Goal: Task Accomplishment & Management: Manage account settings

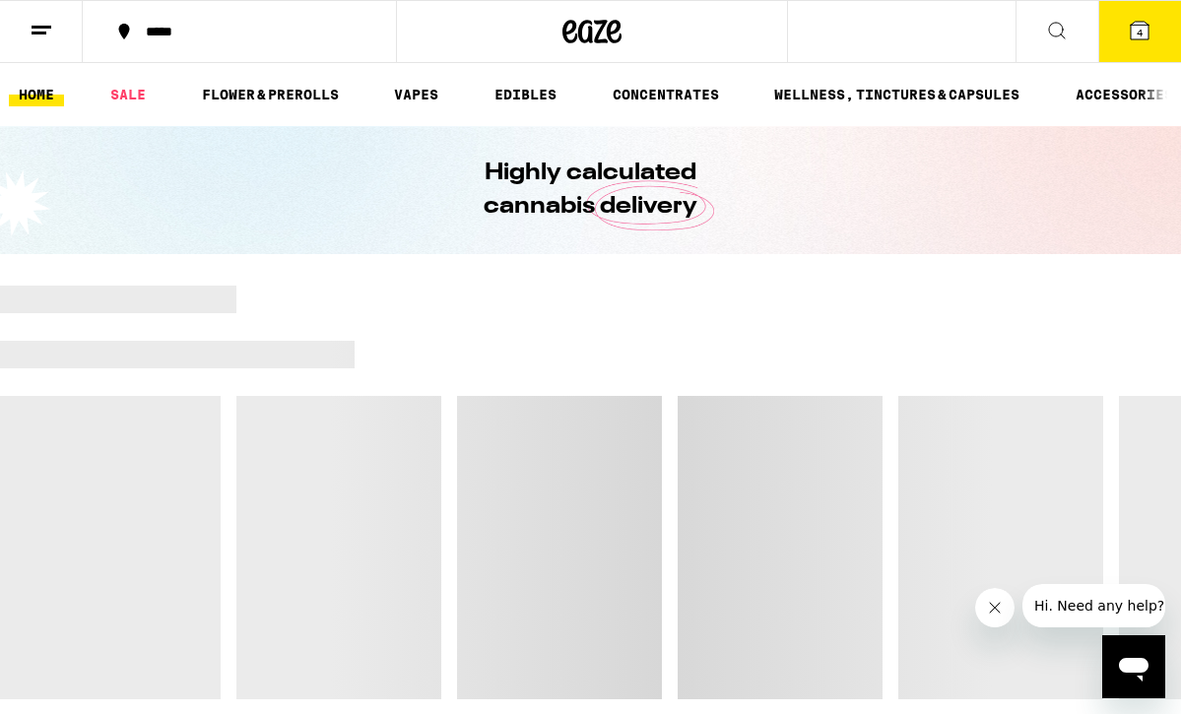
click at [37, 30] on icon at bounding box center [42, 31] width 24 height 24
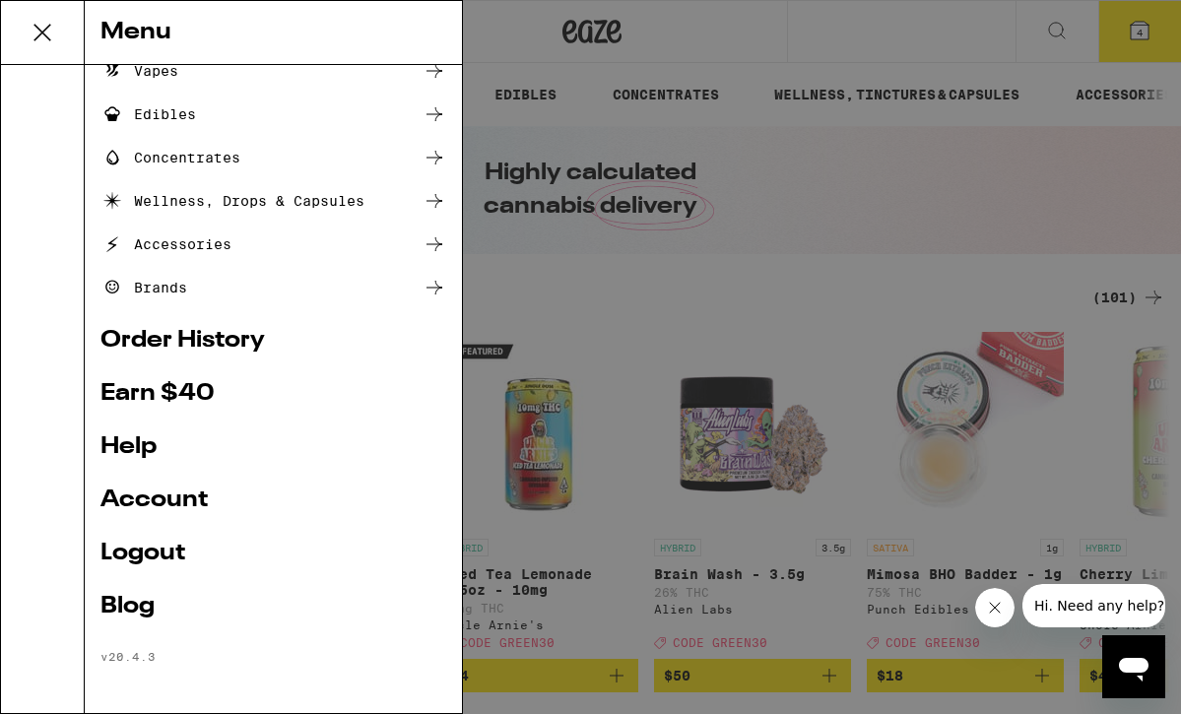
scroll to position [191, 0]
click at [130, 556] on link "Logout" at bounding box center [274, 554] width 346 height 24
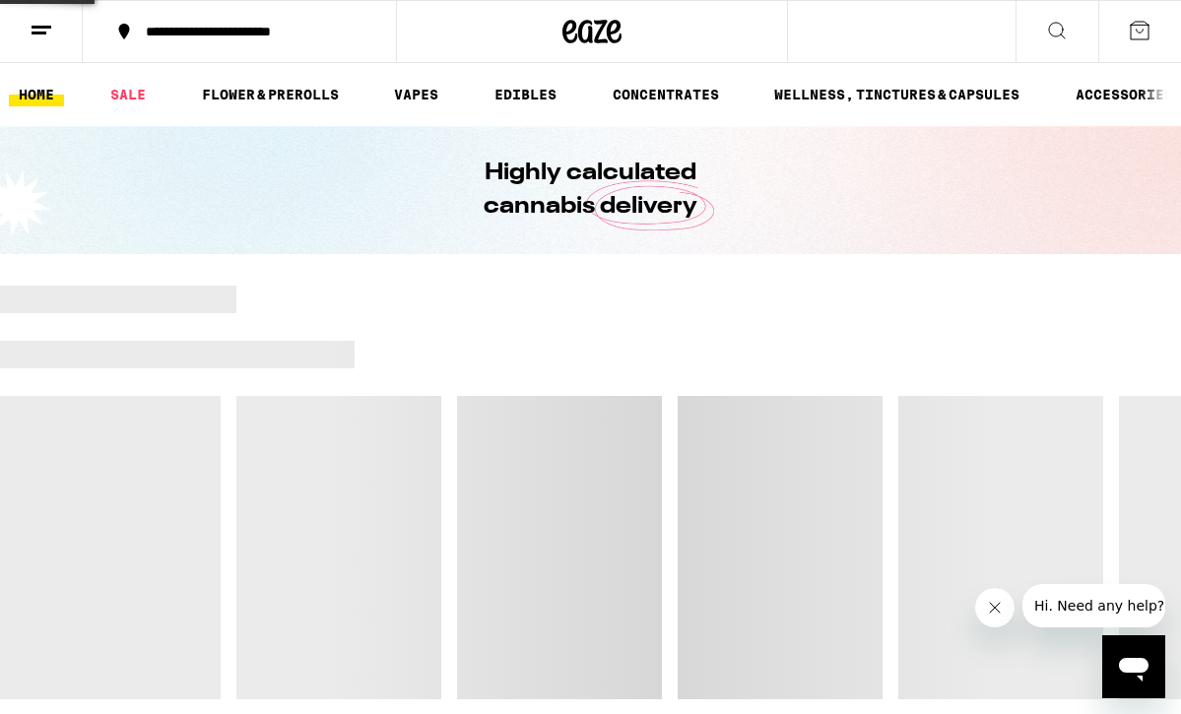
scroll to position [59, 0]
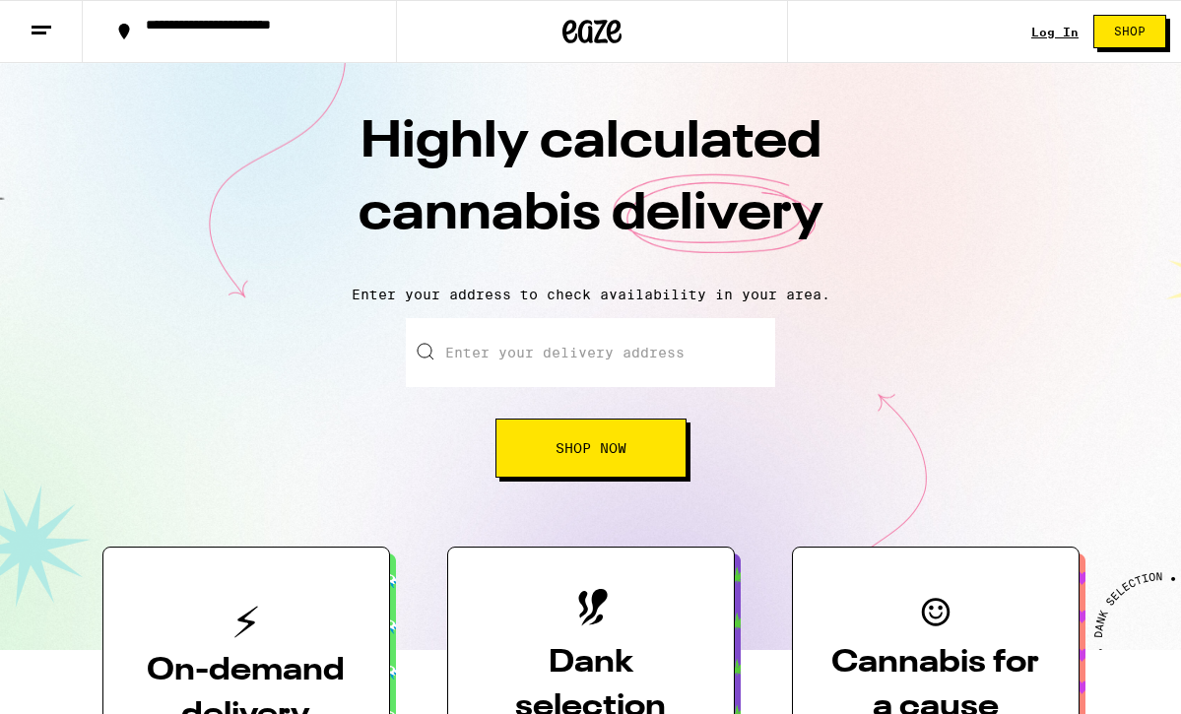
click at [44, 19] on icon at bounding box center [42, 31] width 24 height 24
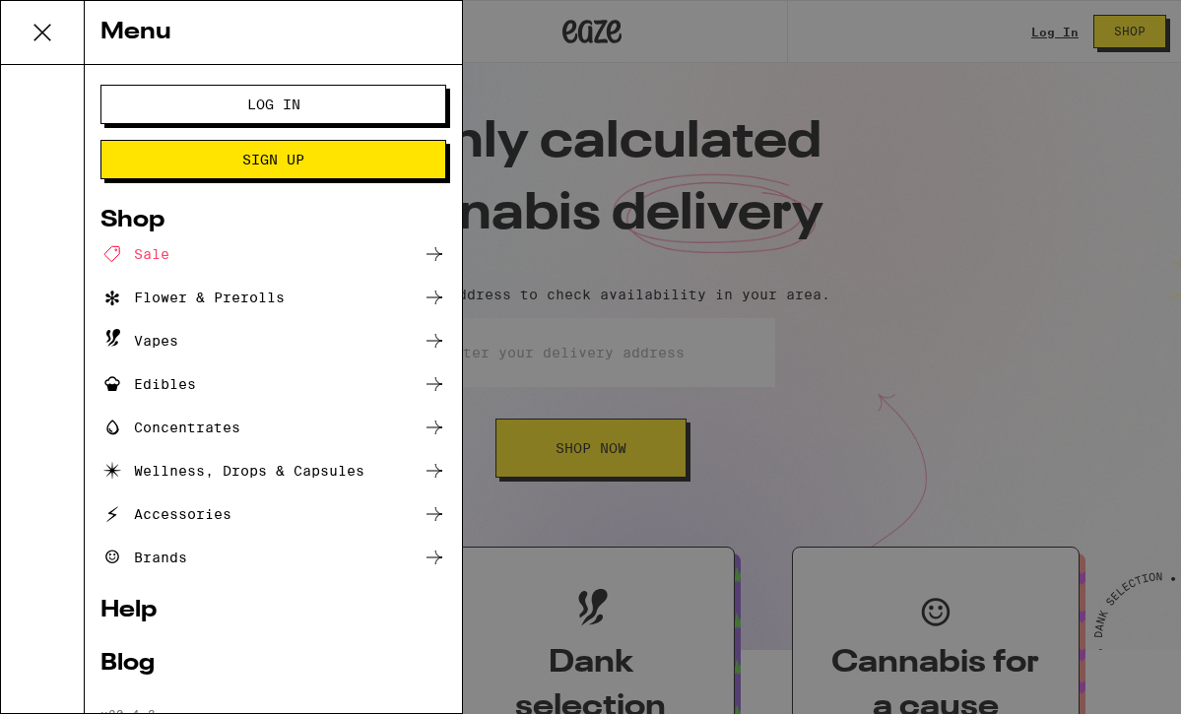
click at [179, 103] on button "Log In" at bounding box center [274, 104] width 346 height 39
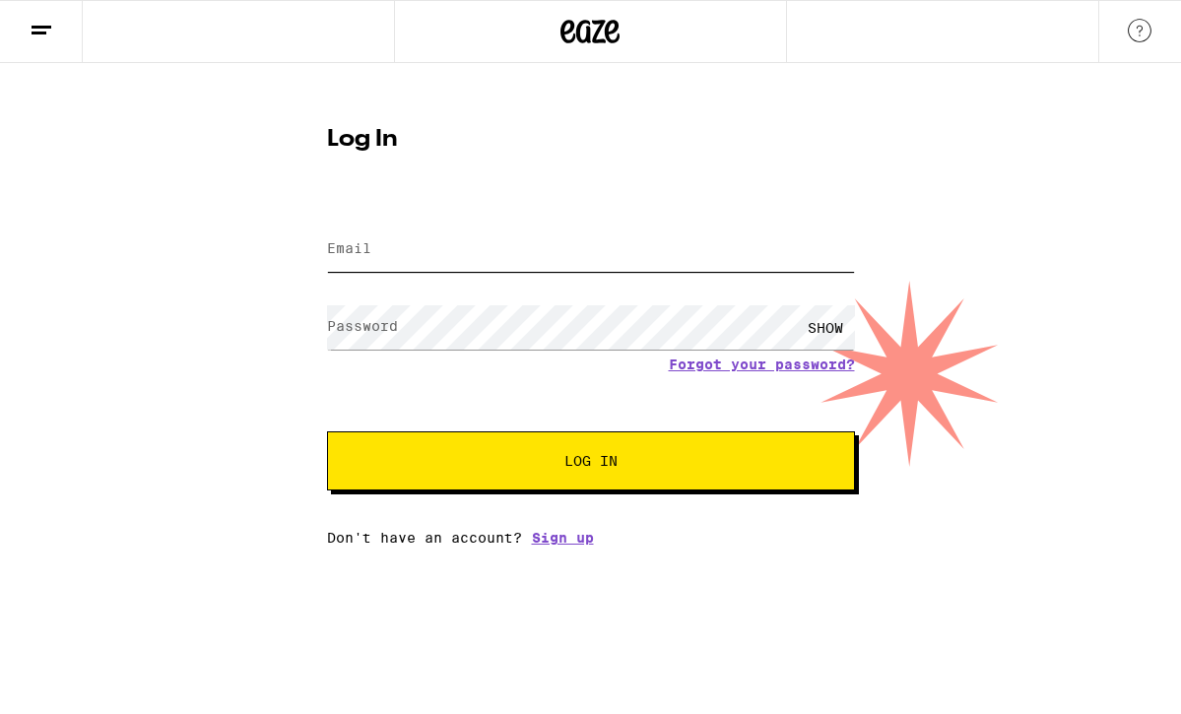
type input "[EMAIL_ADDRESS][DOMAIN_NAME]"
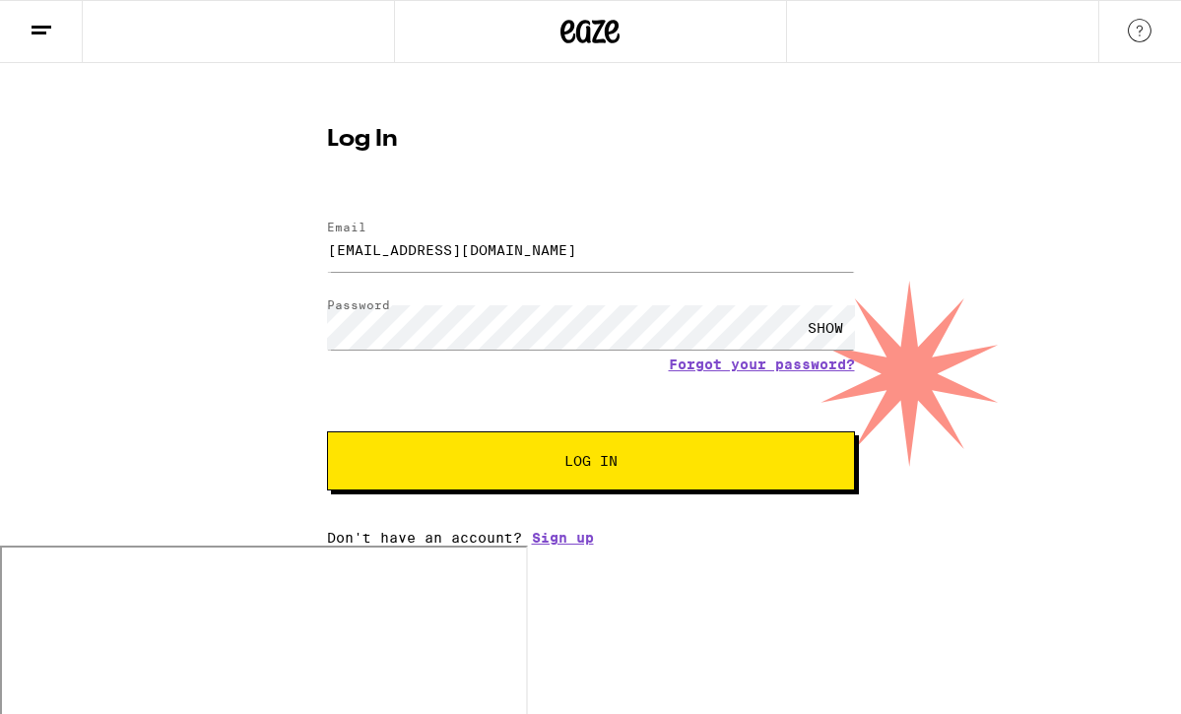
click at [534, 114] on div "Log In Email Email [EMAIL_ADDRESS][DOMAIN_NAME] Password Password SHOW Forgot y…" at bounding box center [591, 329] width 568 height 434
click at [489, 472] on button "Log In" at bounding box center [591, 461] width 528 height 59
